Goal: Task Accomplishment & Management: Manage account settings

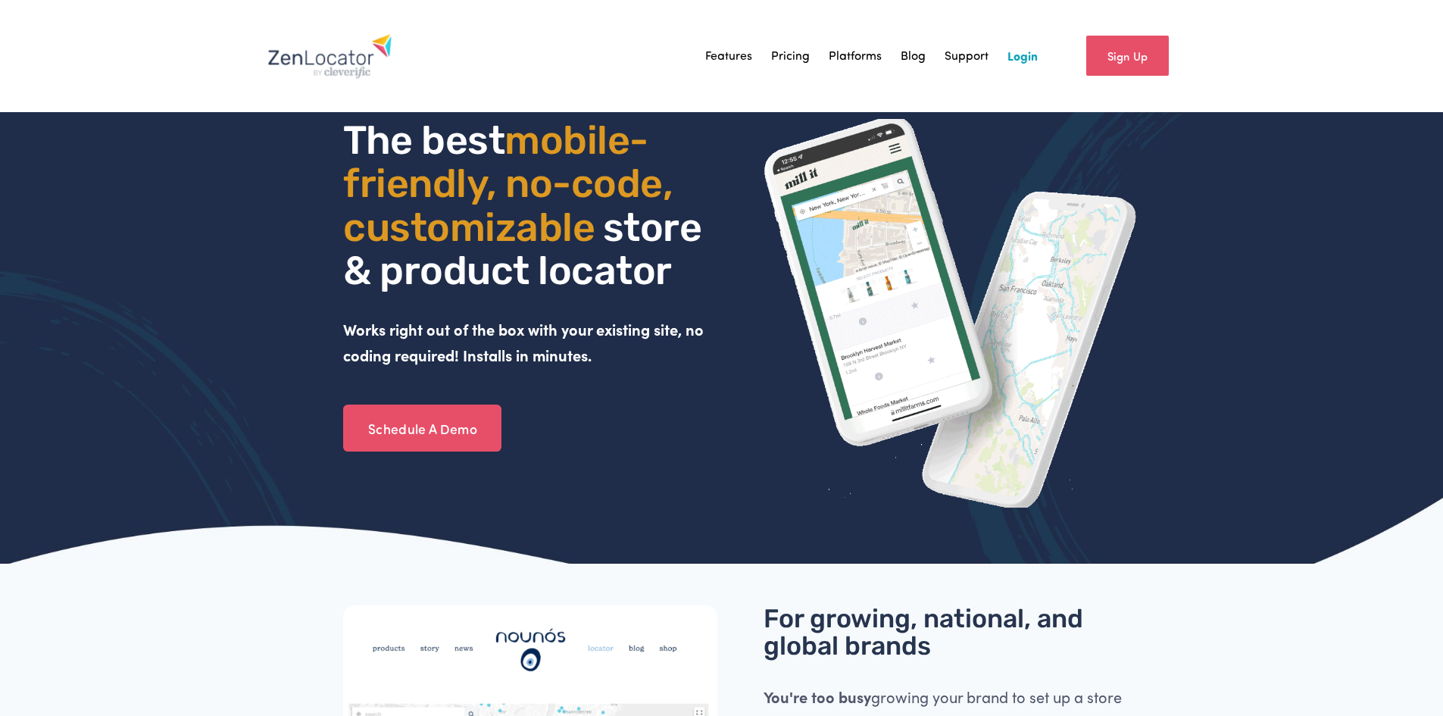
click at [1025, 61] on link "Login" at bounding box center [1022, 56] width 30 height 23
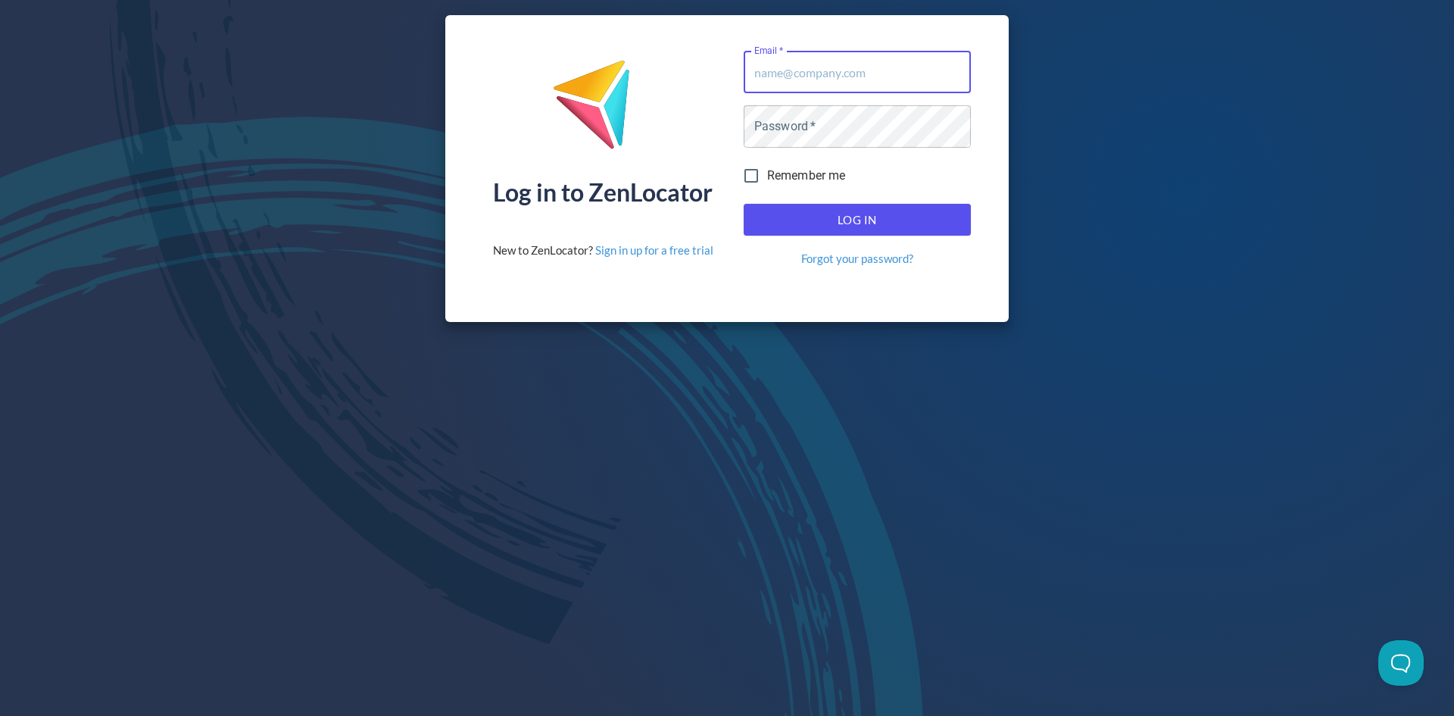
type input "[PERSON_NAME][EMAIL_ADDRESS][DOMAIN_NAME]"
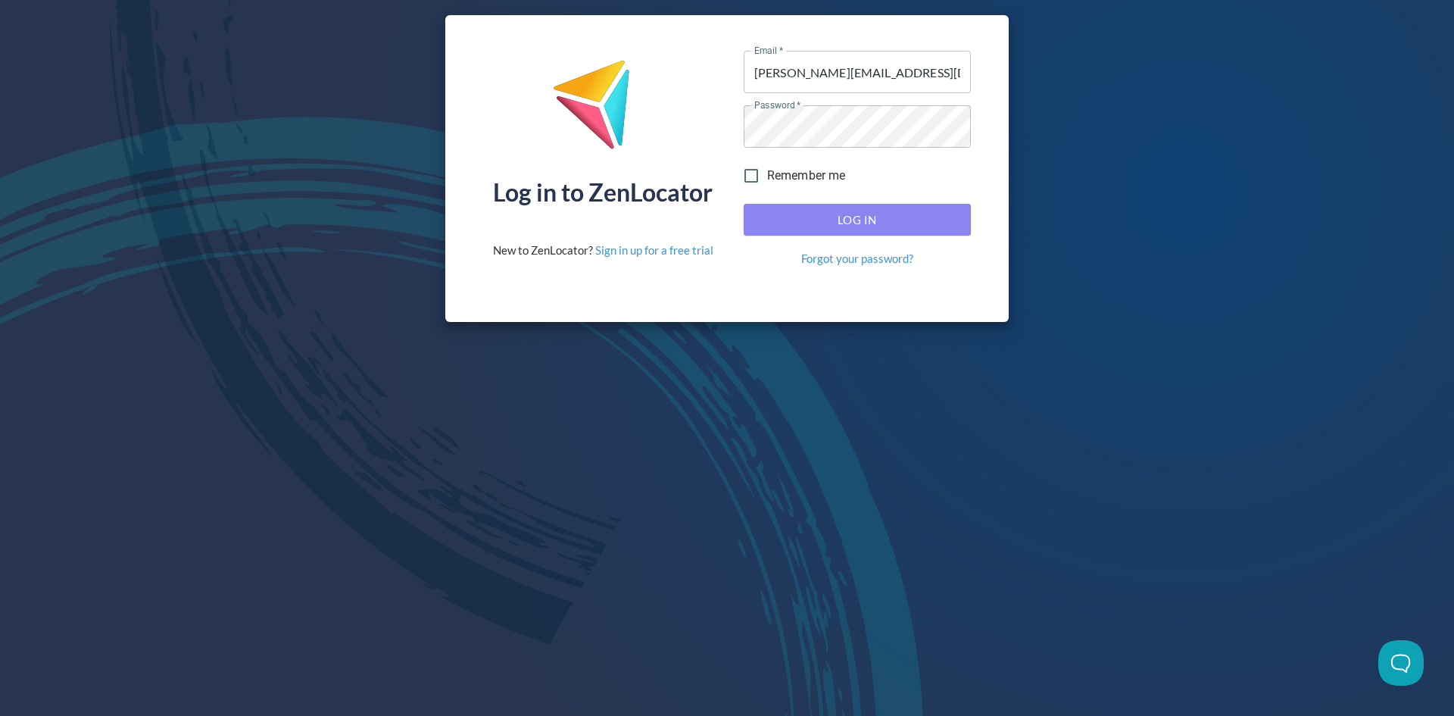
click at [944, 220] on span "Log In" at bounding box center [857, 220] width 194 height 20
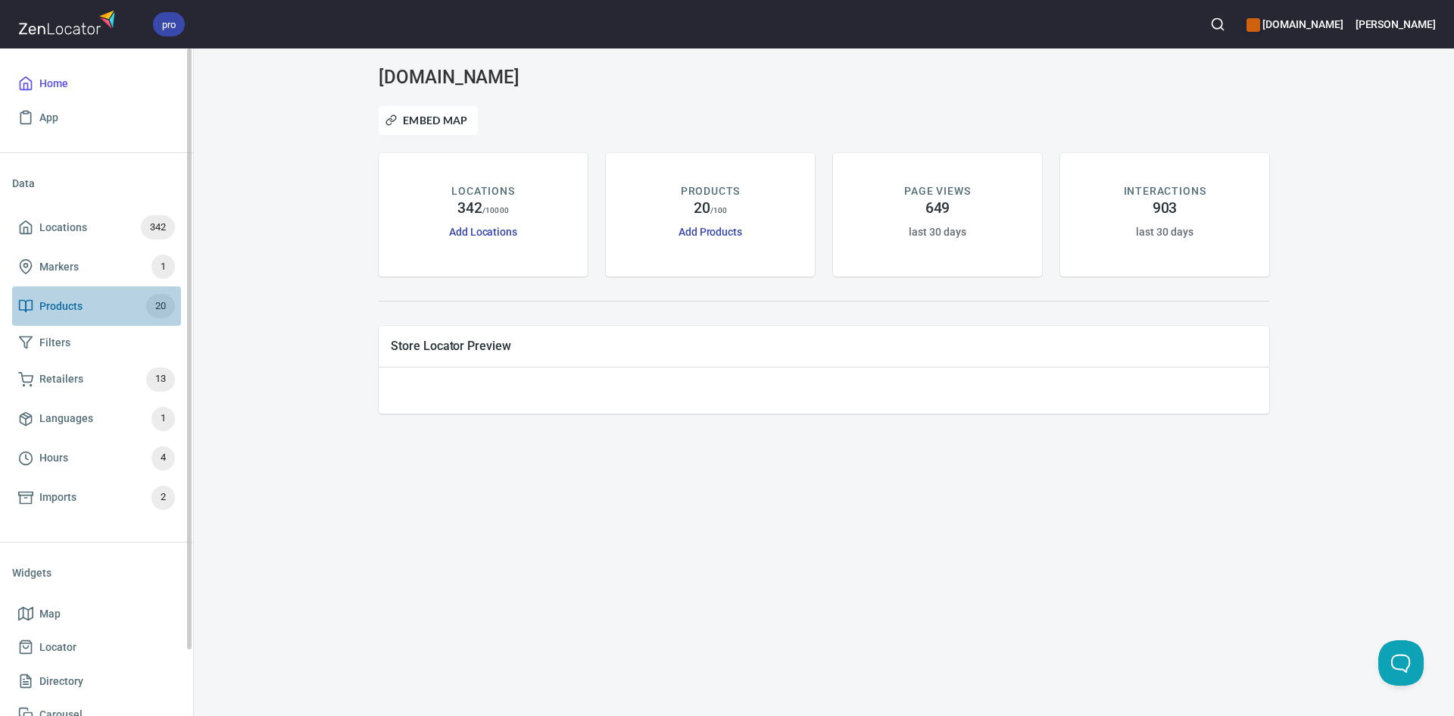
click at [58, 304] on span "Products" at bounding box center [60, 306] width 43 height 19
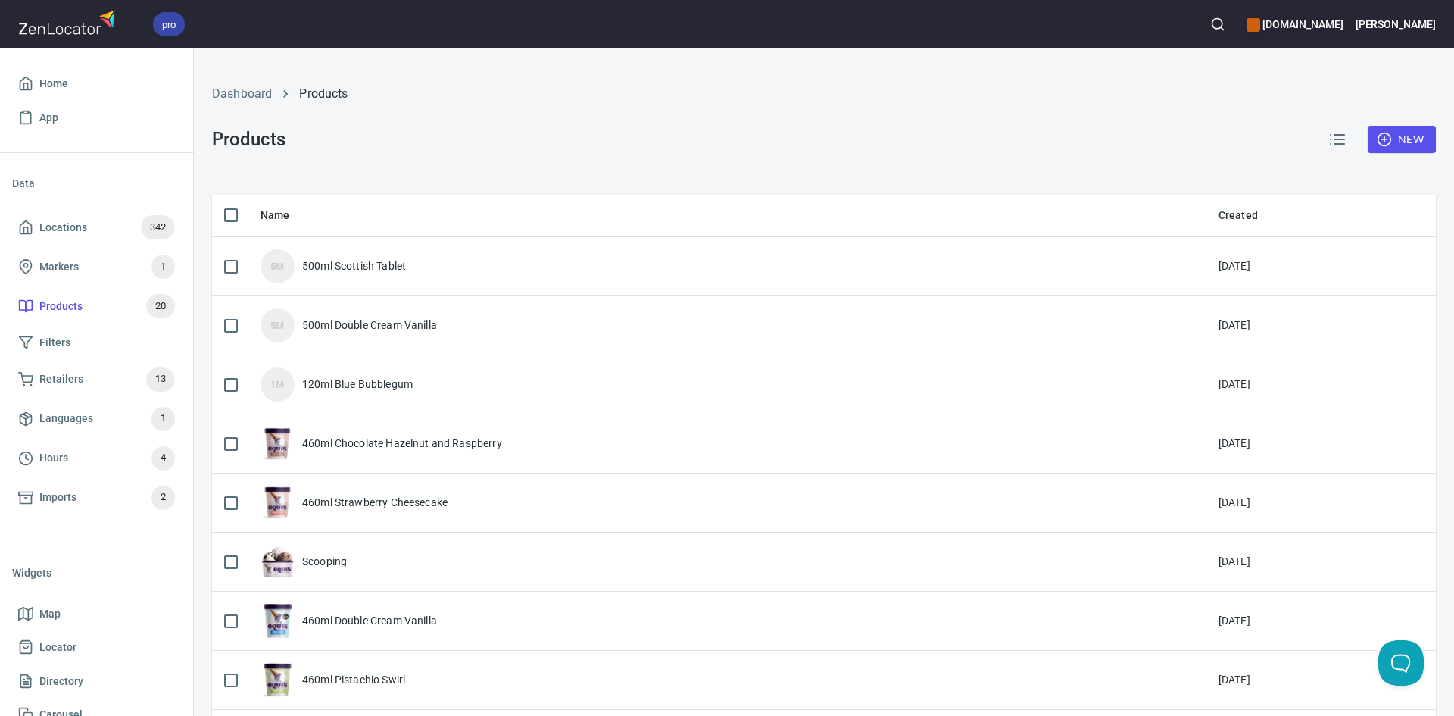
checkbox input "false"
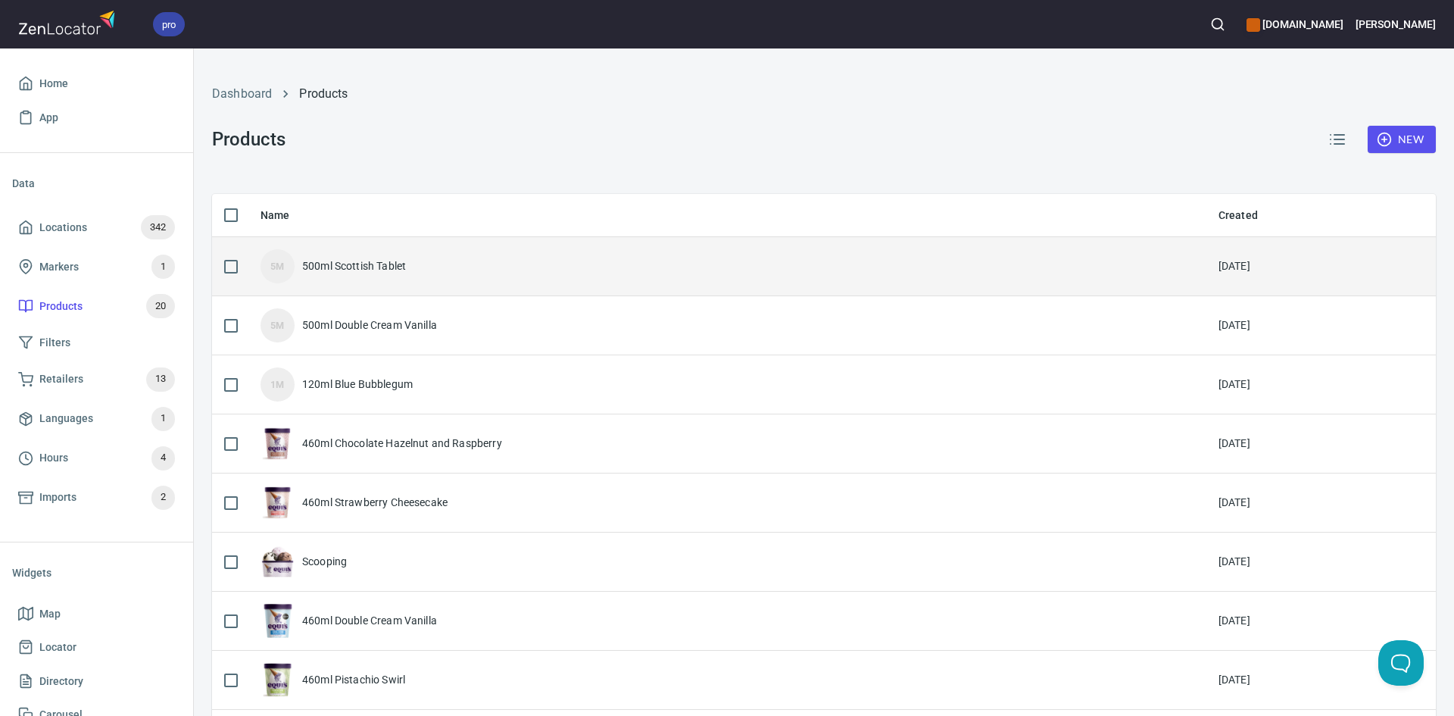
click at [236, 269] on input "checkbox" at bounding box center [231, 267] width 32 height 32
checkbox input "true"
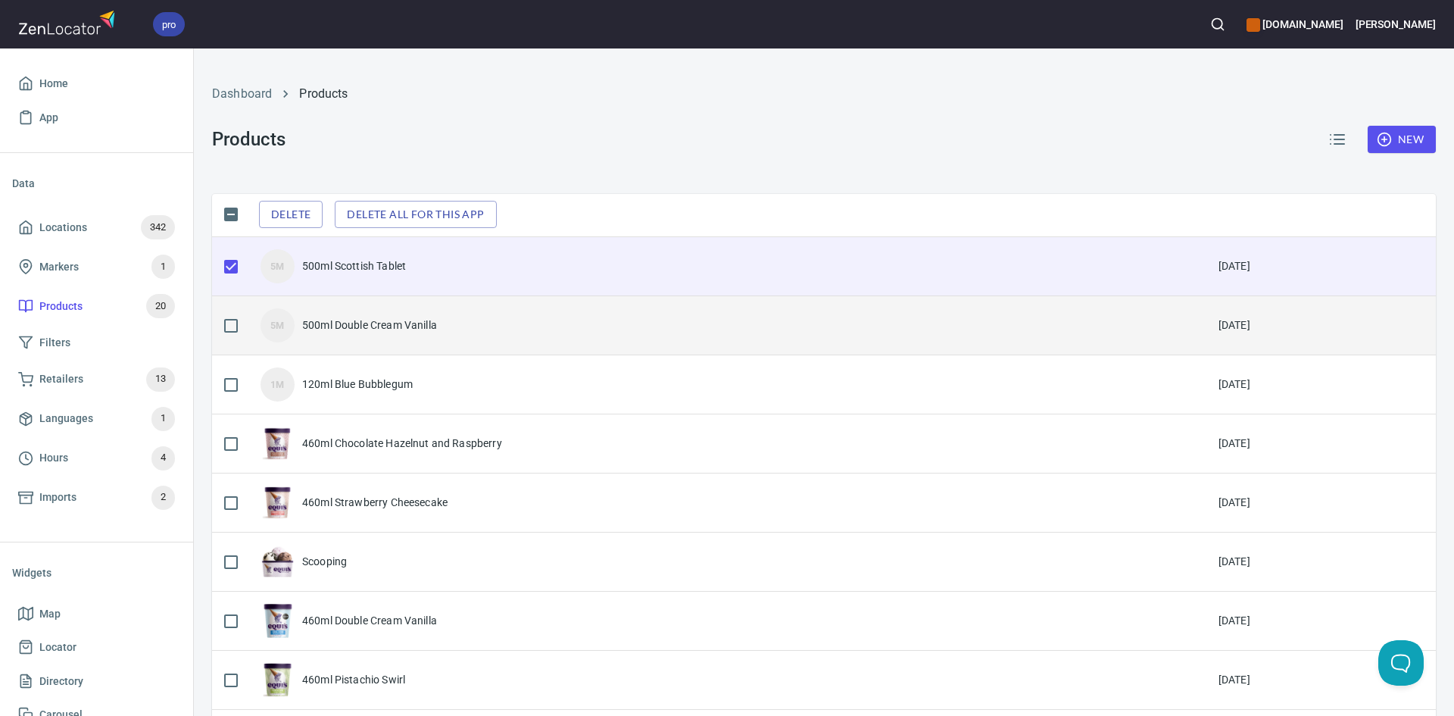
click at [227, 316] on input "checkbox" at bounding box center [231, 326] width 32 height 32
checkbox input "true"
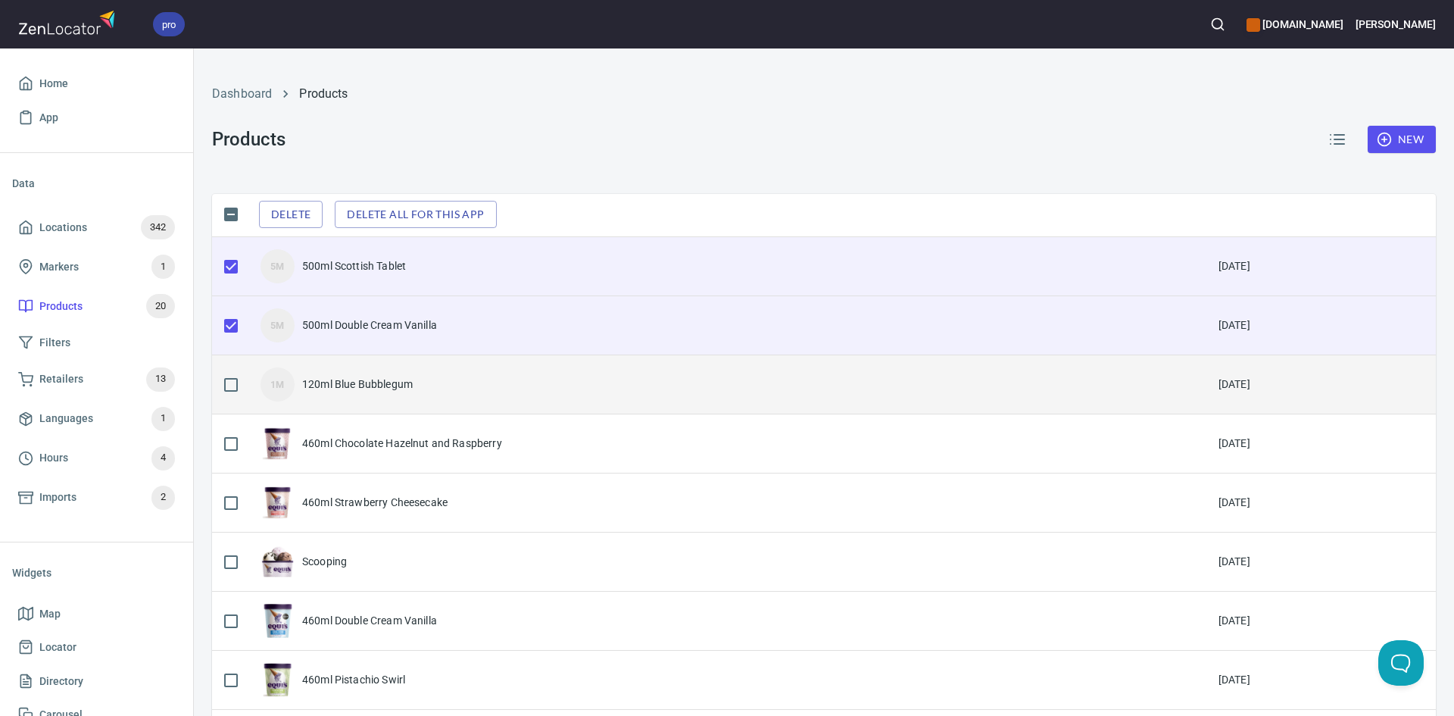
click at [226, 388] on input "checkbox" at bounding box center [231, 385] width 32 height 32
checkbox input "true"
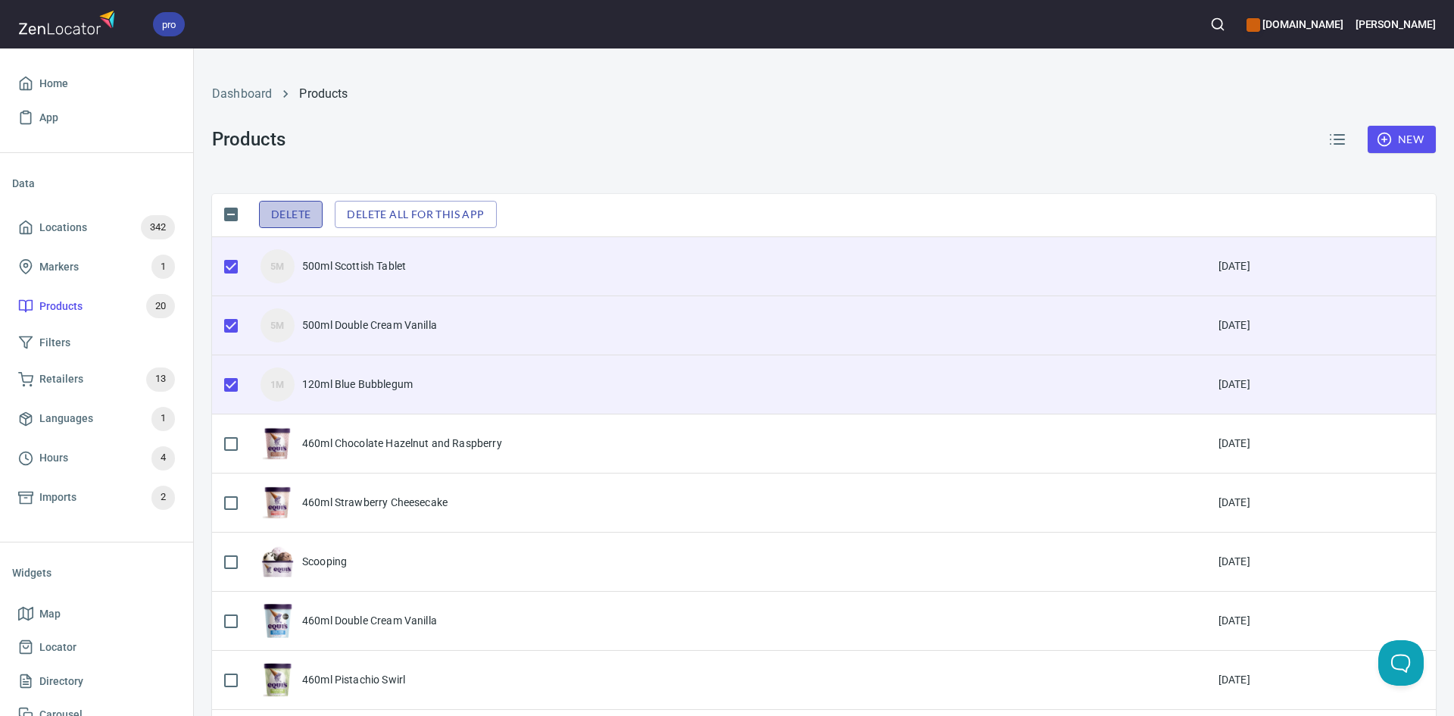
click at [293, 207] on span "Delete" at bounding box center [290, 214] width 39 height 19
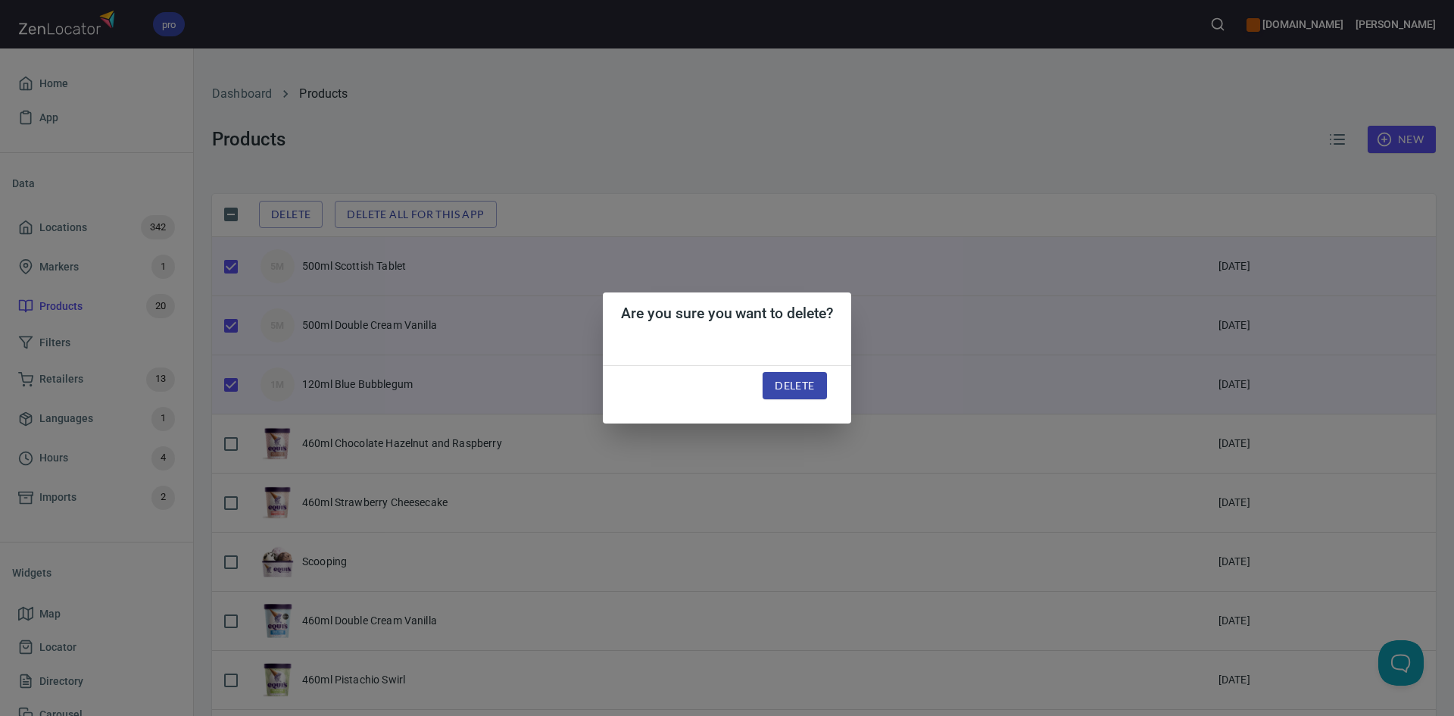
click at [813, 376] on span "Delete" at bounding box center [794, 385] width 39 height 19
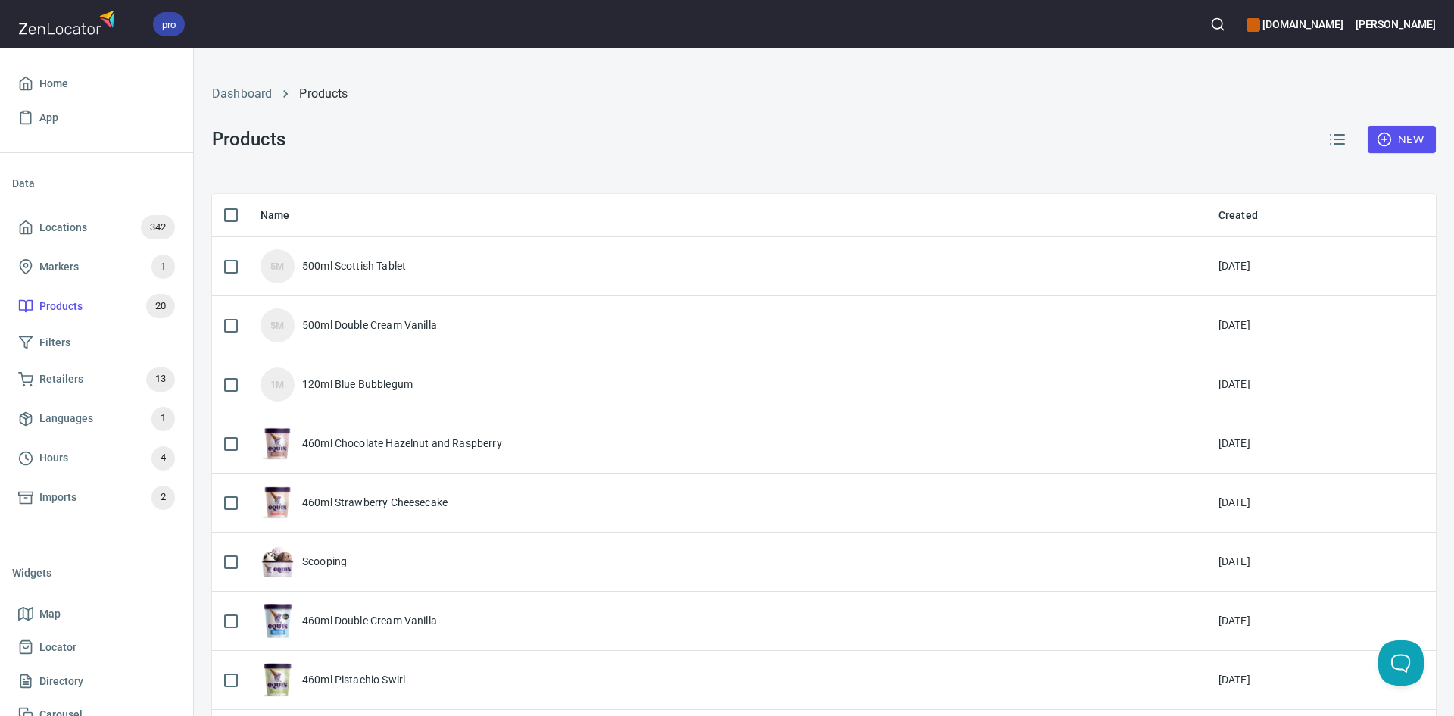
checkbox input "false"
